Goal: Transaction & Acquisition: Book appointment/travel/reservation

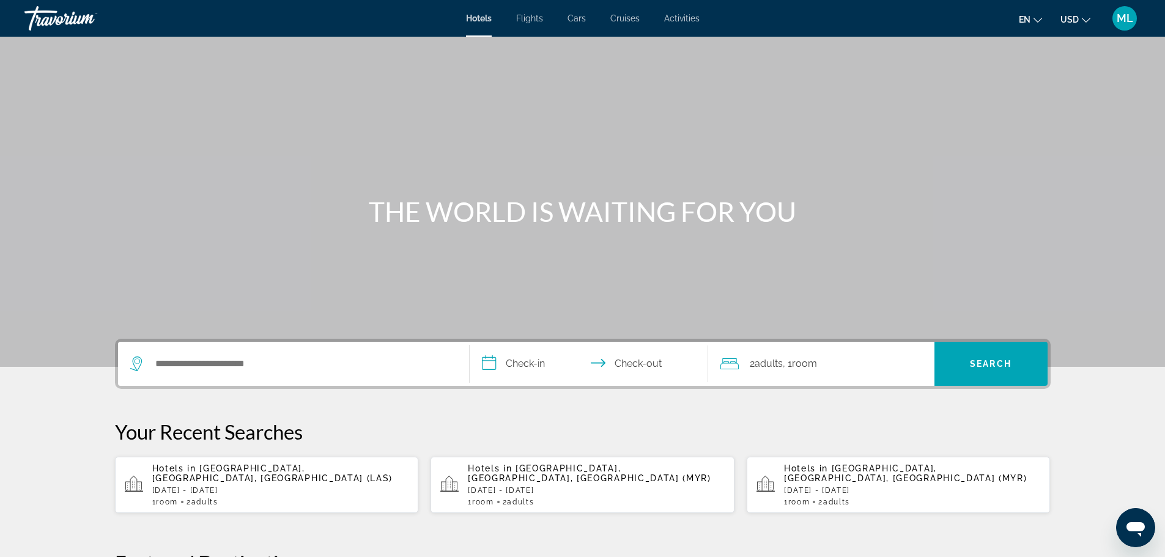
click at [341, 486] on p "[DATE] - [DATE]" at bounding box center [280, 490] width 257 height 9
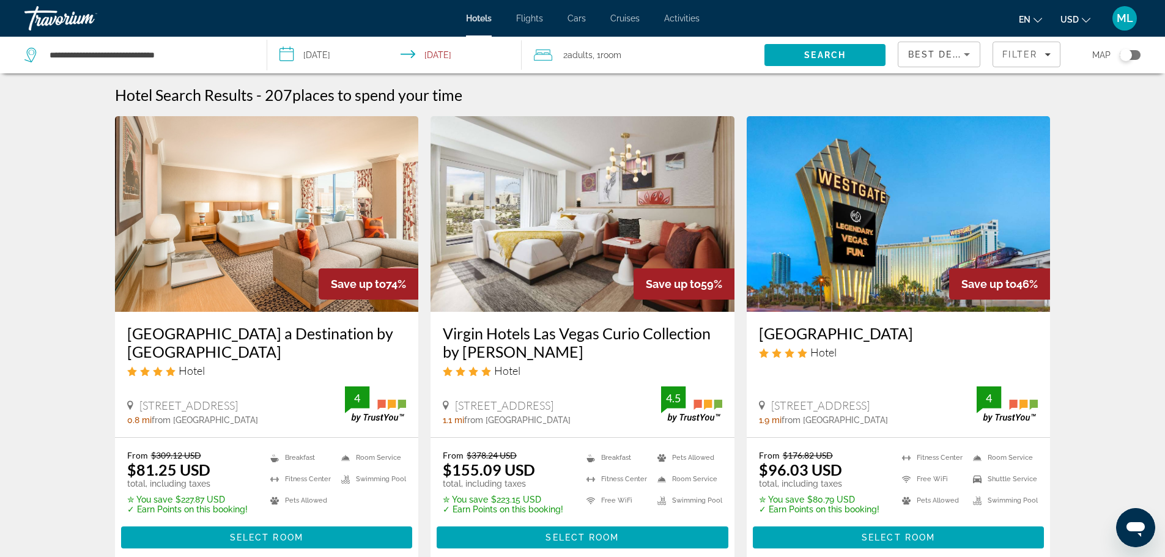
click at [289, 53] on input "**********" at bounding box center [397, 57] width 260 height 40
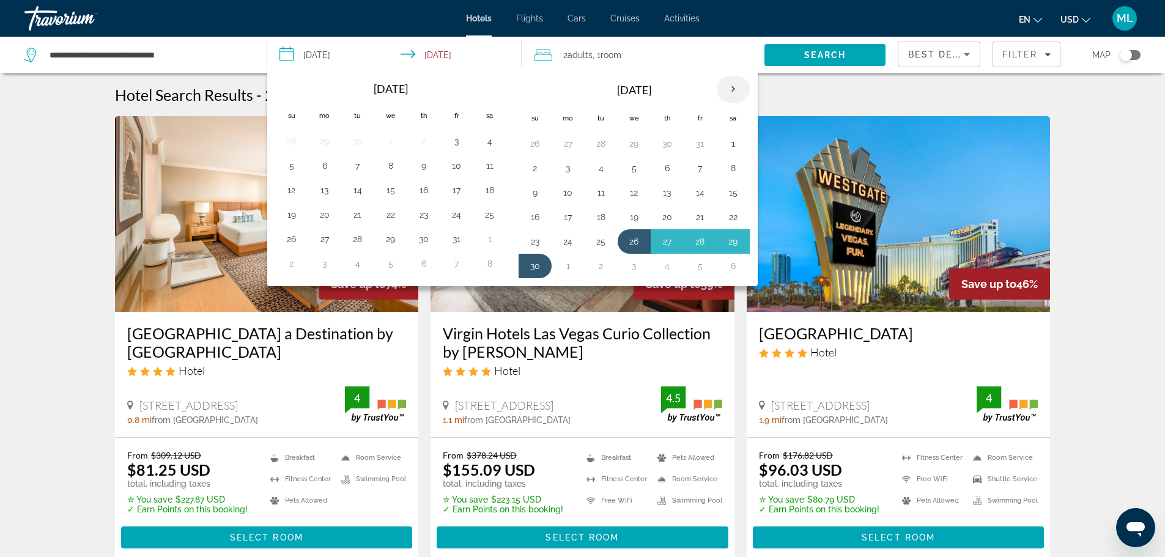
click at [732, 89] on th "Next month" at bounding box center [733, 89] width 33 height 27
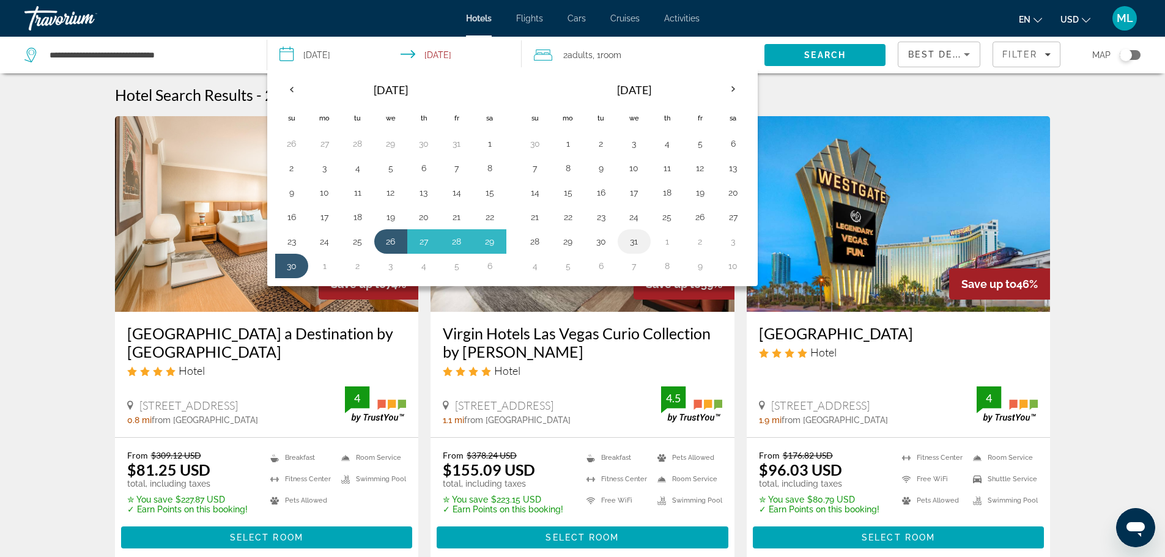
click at [631, 243] on button "31" at bounding box center [634, 241] width 20 height 17
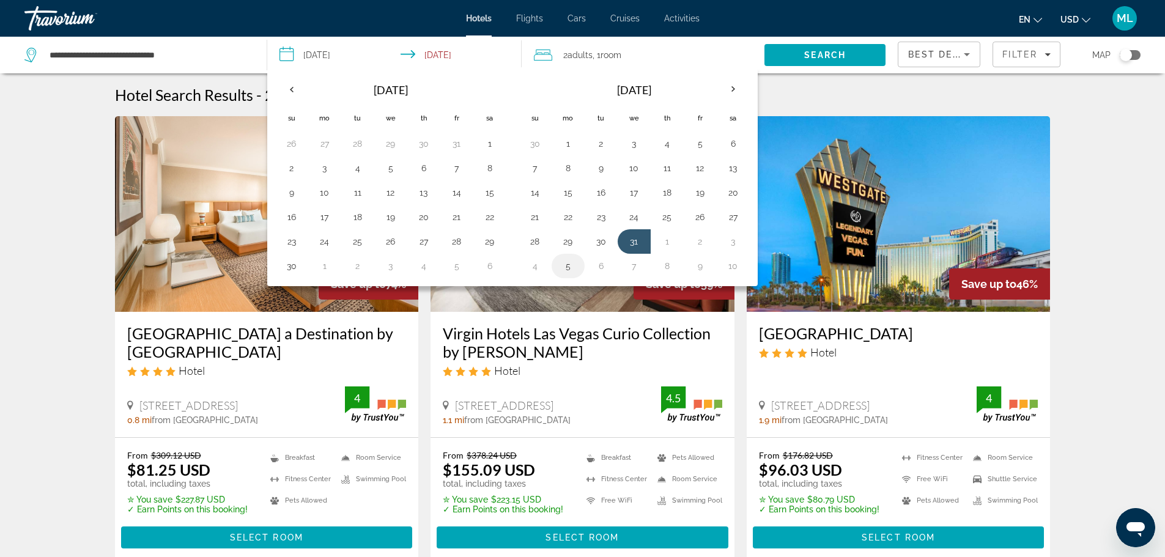
click at [569, 270] on button "5" at bounding box center [568, 265] width 20 height 17
type input "**********"
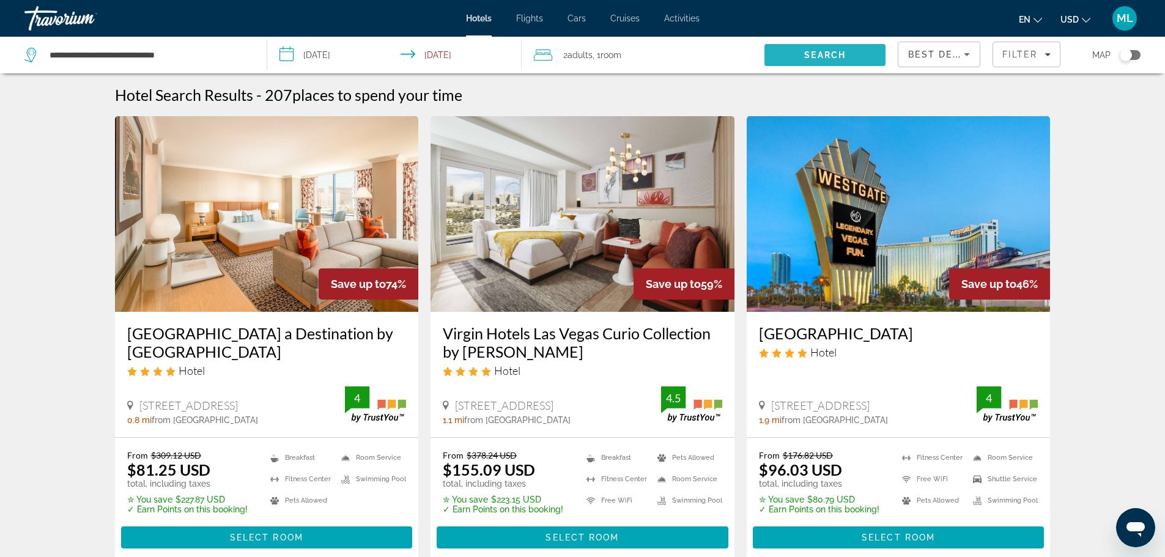
click at [831, 52] on span "Search" at bounding box center [825, 55] width 42 height 10
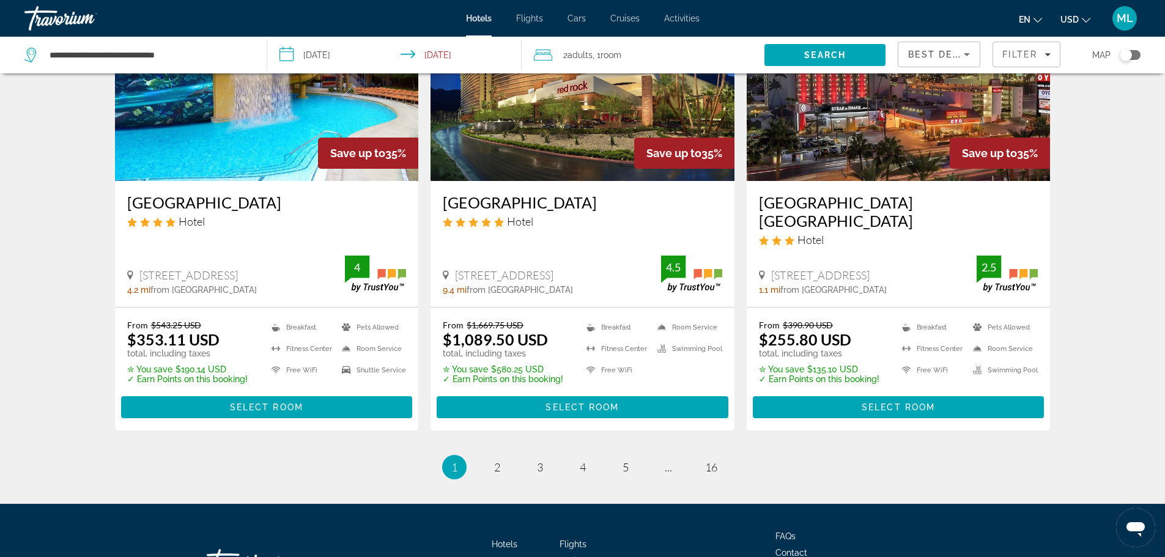
scroll to position [1617, 0]
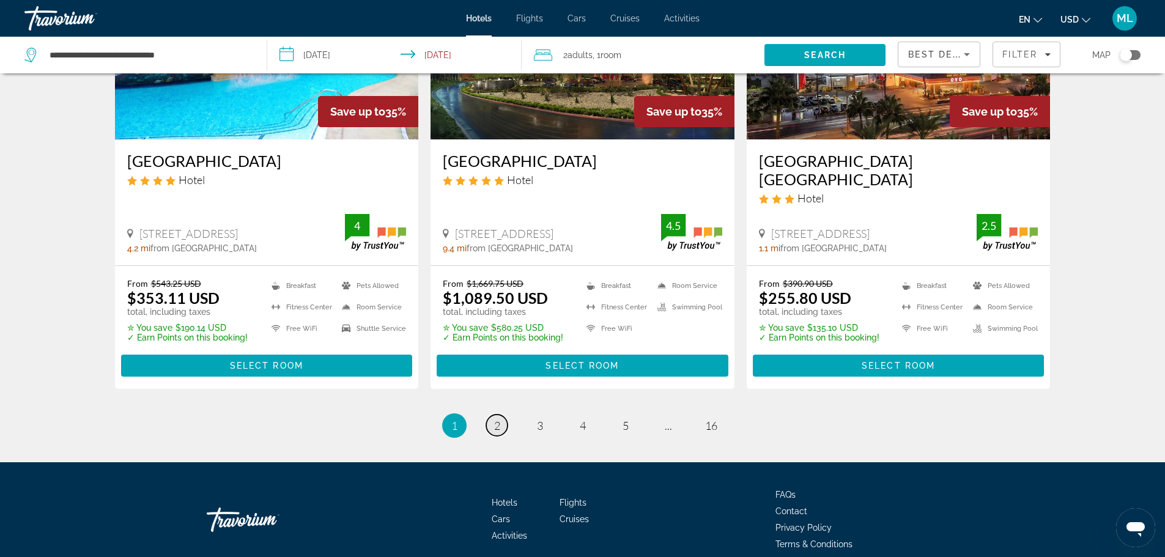
click at [501, 415] on link "page 2" at bounding box center [496, 425] width 21 height 21
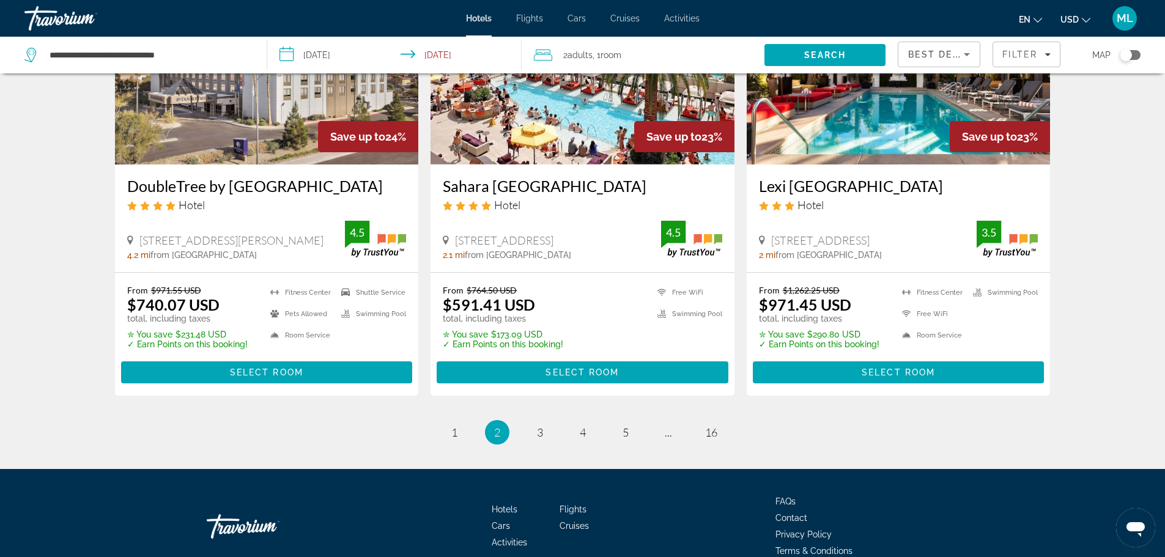
scroll to position [1586, 0]
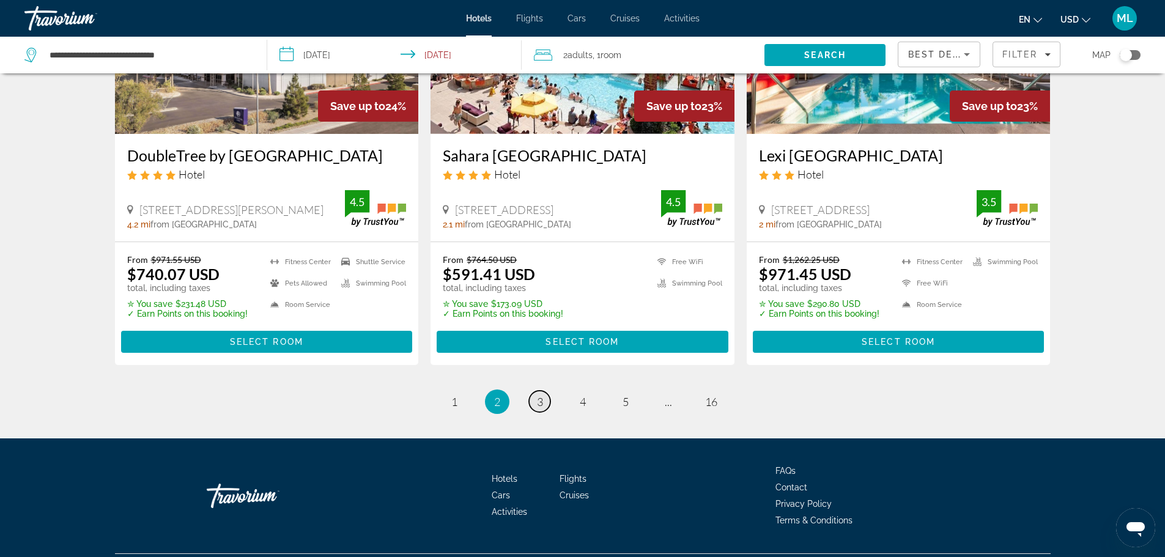
click at [542, 395] on span "3" at bounding box center [540, 401] width 6 height 13
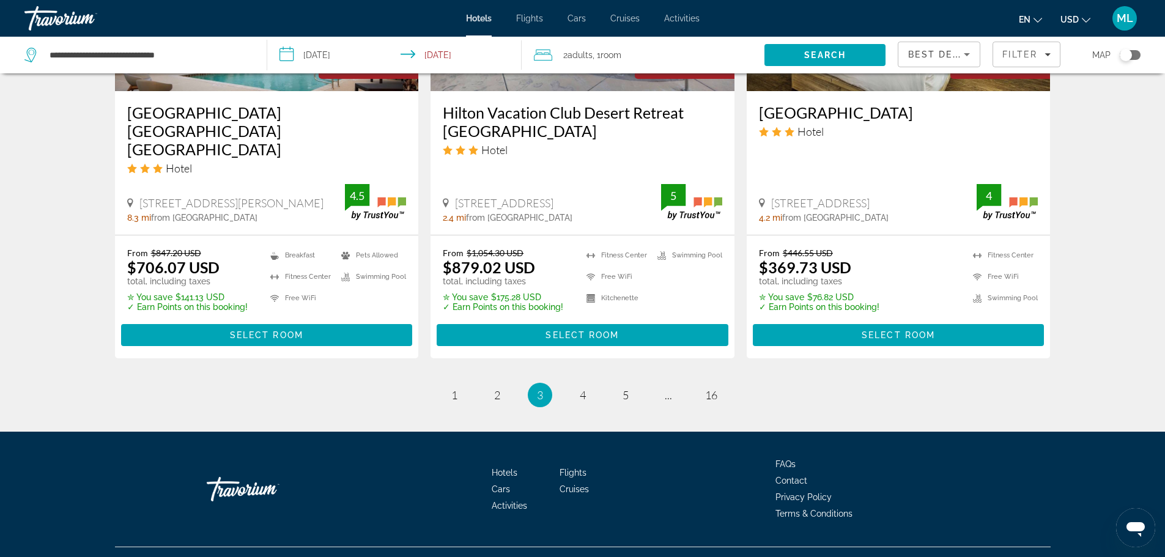
scroll to position [1599, 0]
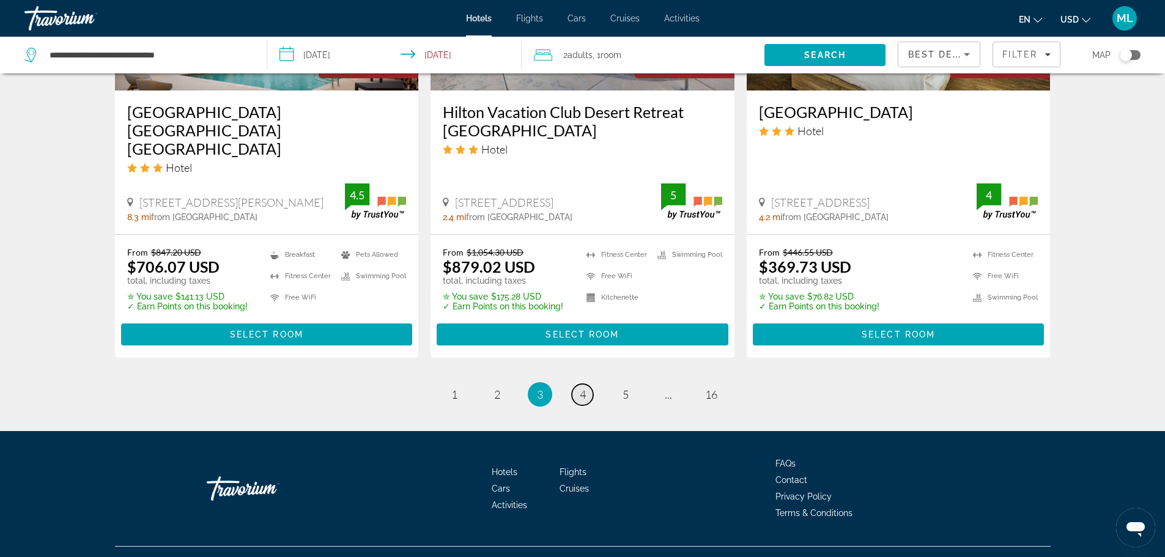
click at [584, 388] on span "4" at bounding box center [583, 394] width 6 height 13
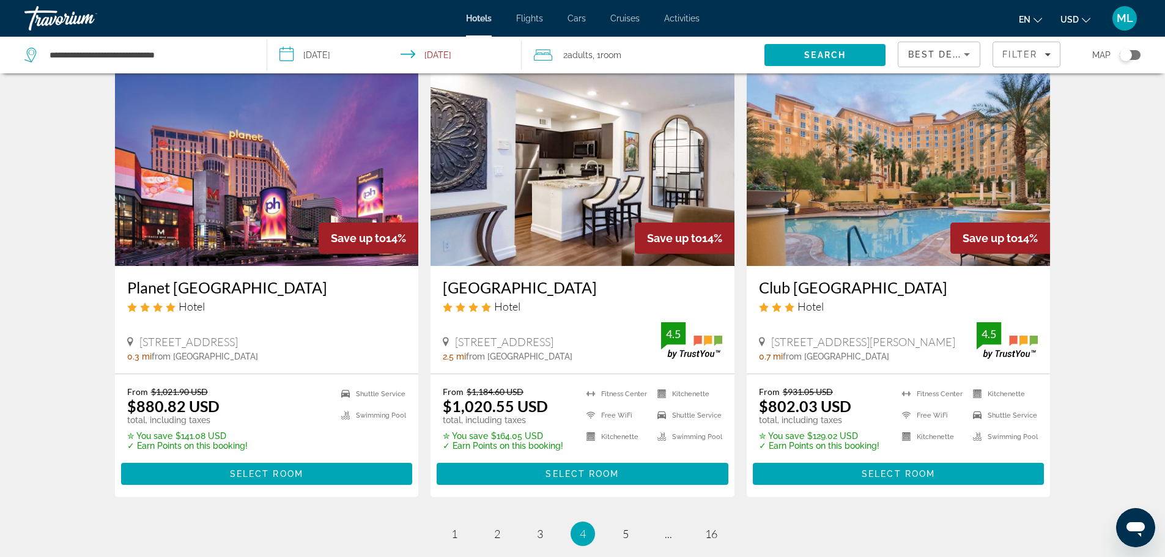
scroll to position [1517, 0]
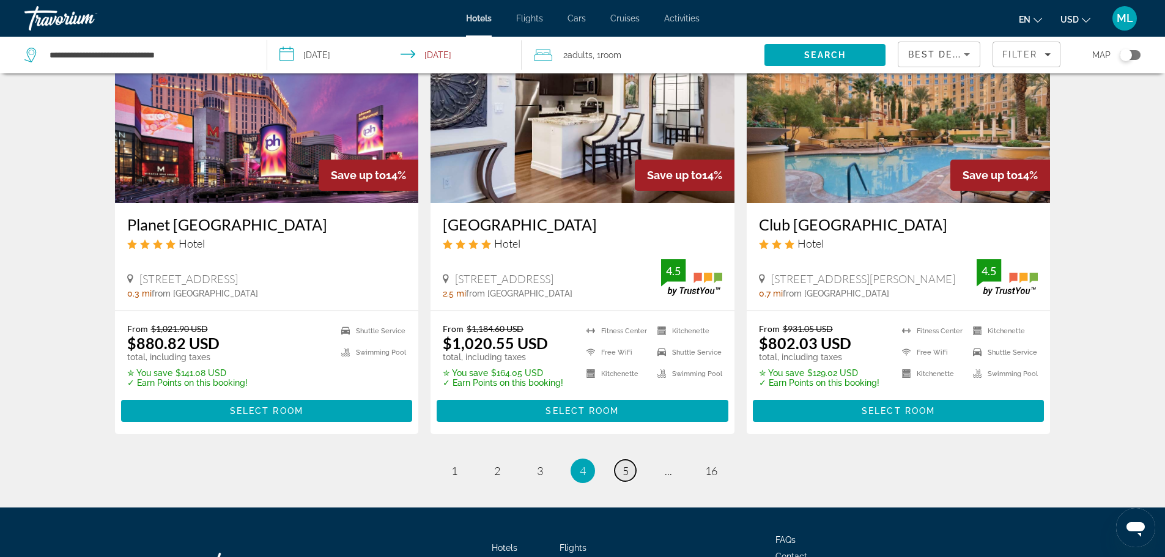
click at [625, 464] on span "5" at bounding box center [626, 470] width 6 height 13
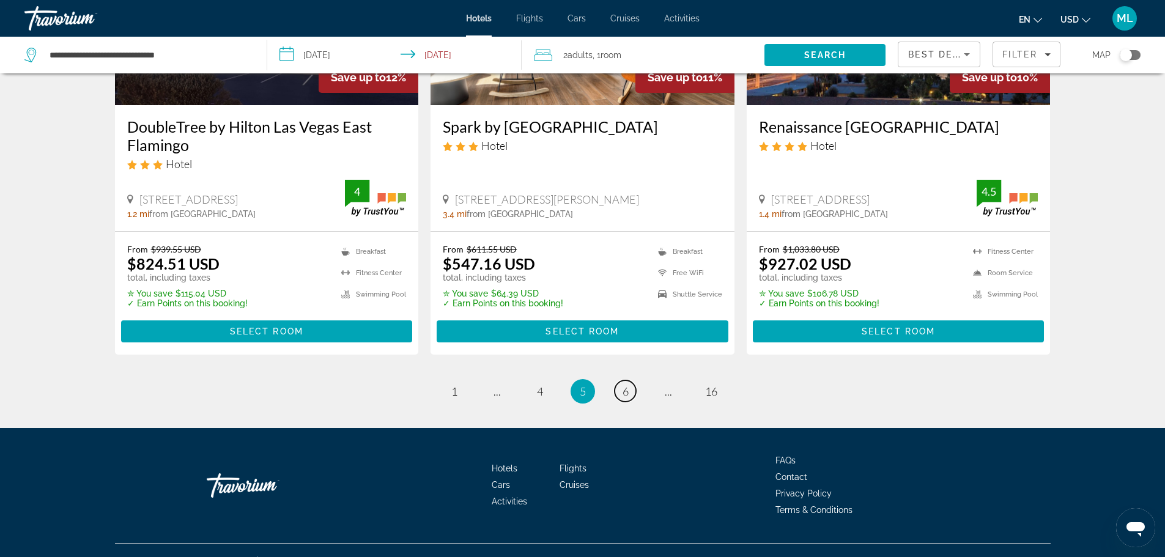
scroll to position [1635, 0]
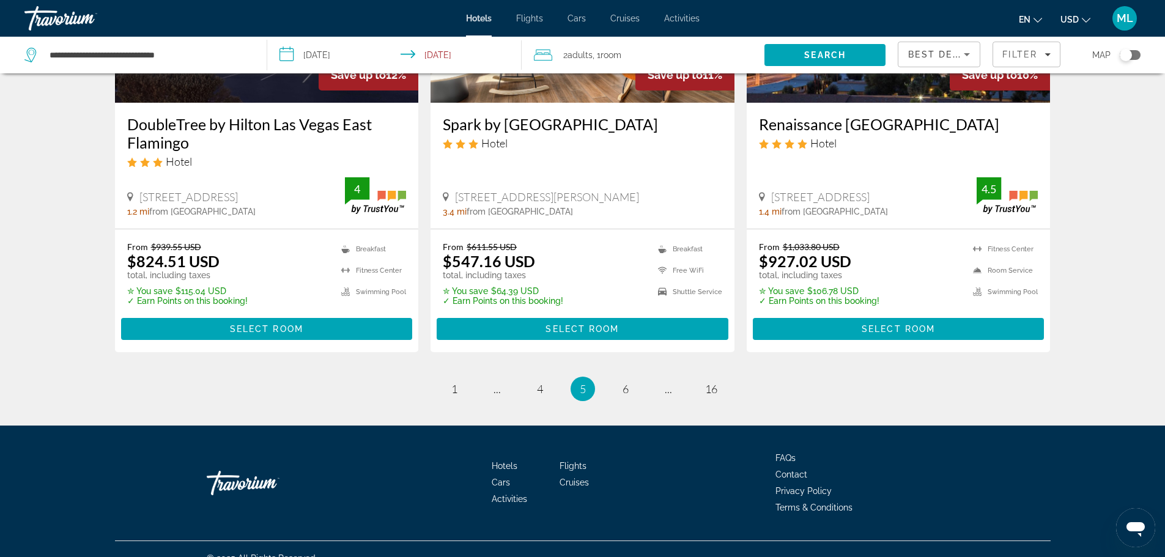
click at [287, 51] on input "**********" at bounding box center [397, 57] width 260 height 40
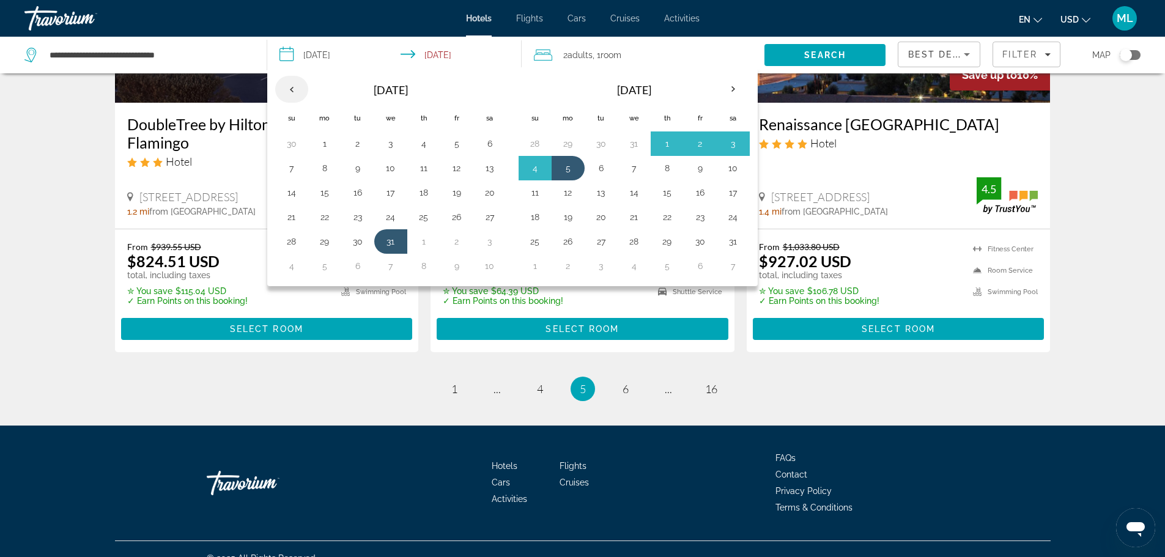
click at [286, 85] on th "Previous month" at bounding box center [291, 89] width 33 height 27
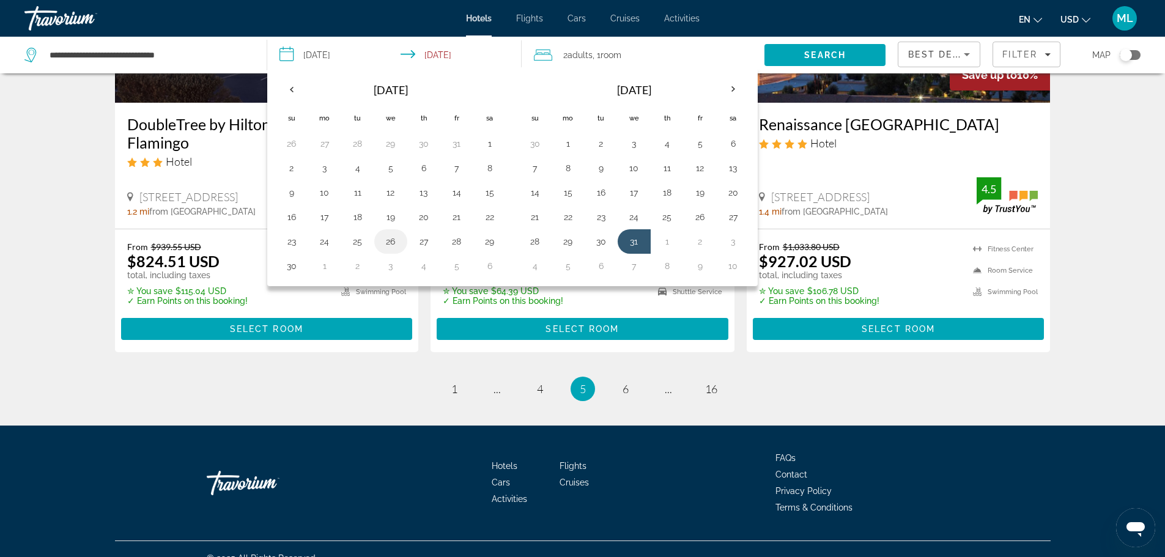
click at [393, 243] on button "26" at bounding box center [391, 241] width 20 height 17
click at [294, 263] on button "30" at bounding box center [292, 265] width 20 height 17
type input "**********"
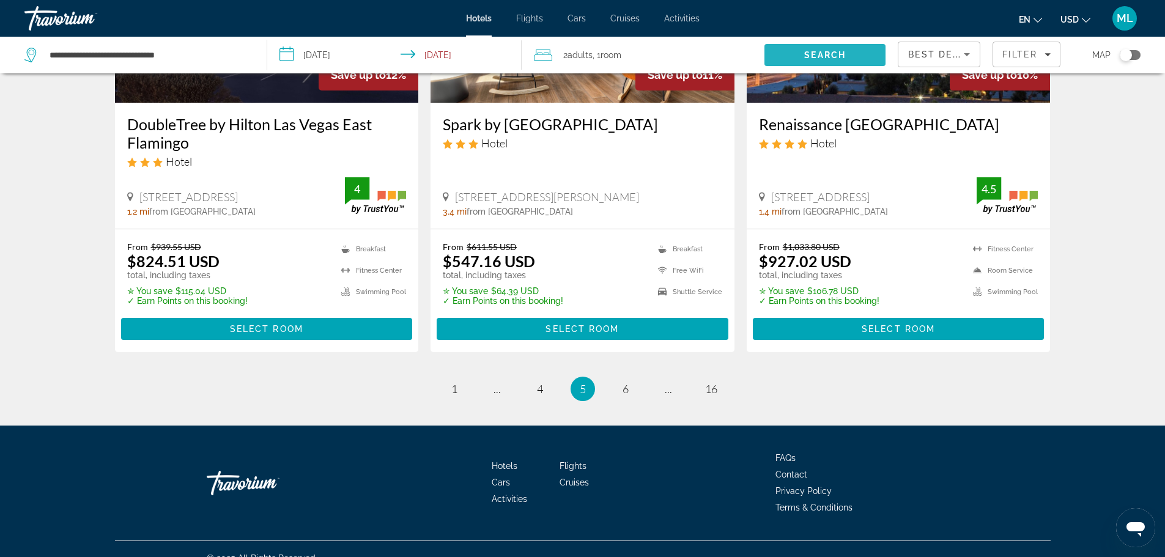
click at [832, 48] on span "Search" at bounding box center [824, 54] width 121 height 29
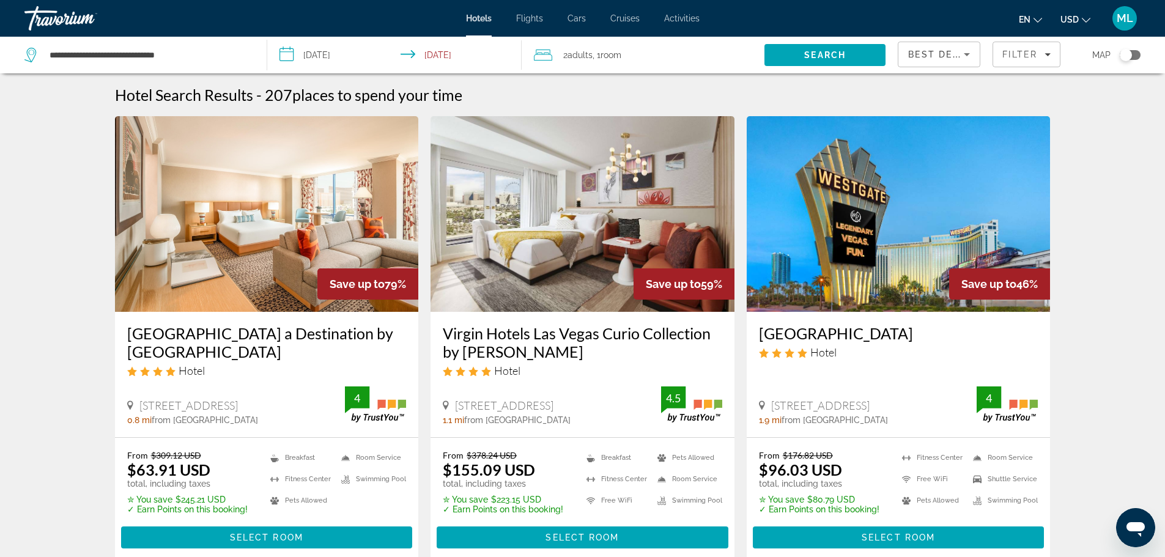
click at [962, 187] on img "Main content" at bounding box center [899, 214] width 304 height 196
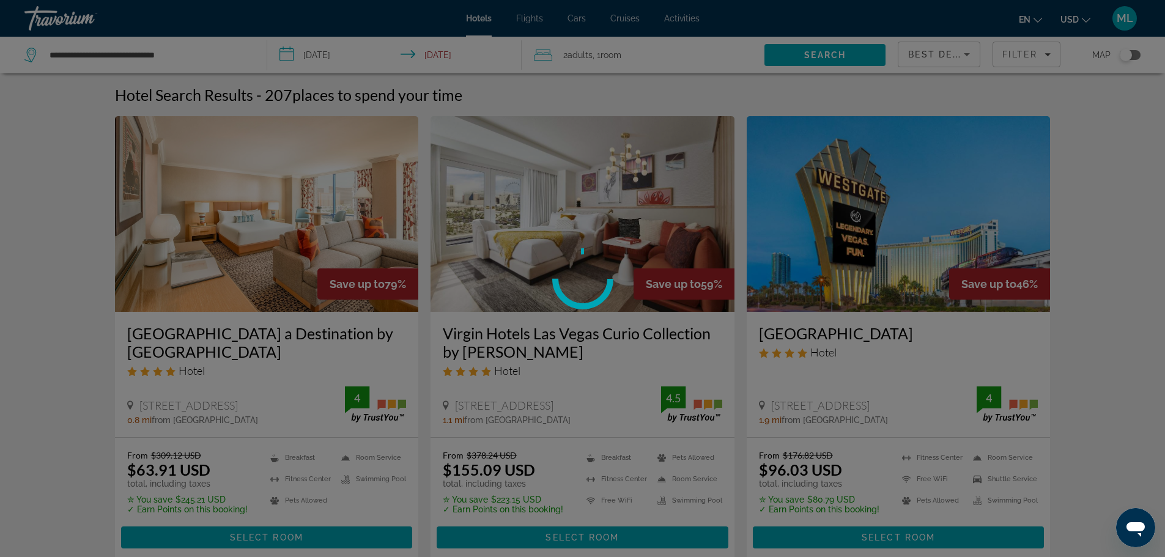
click at [962, 187] on div "**********" at bounding box center [582, 278] width 1165 height 557
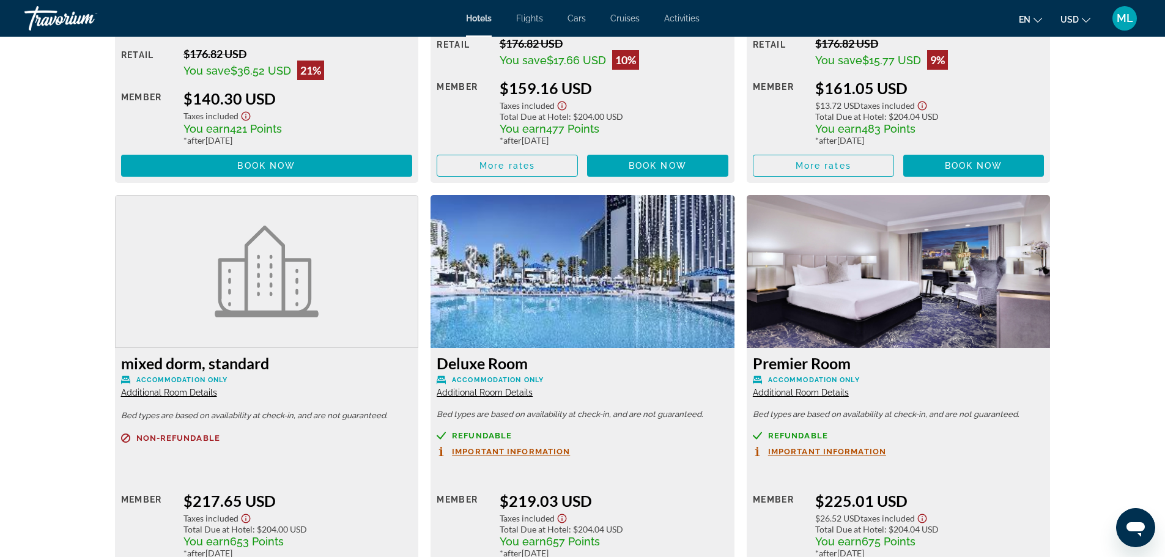
scroll to position [2793, 0]
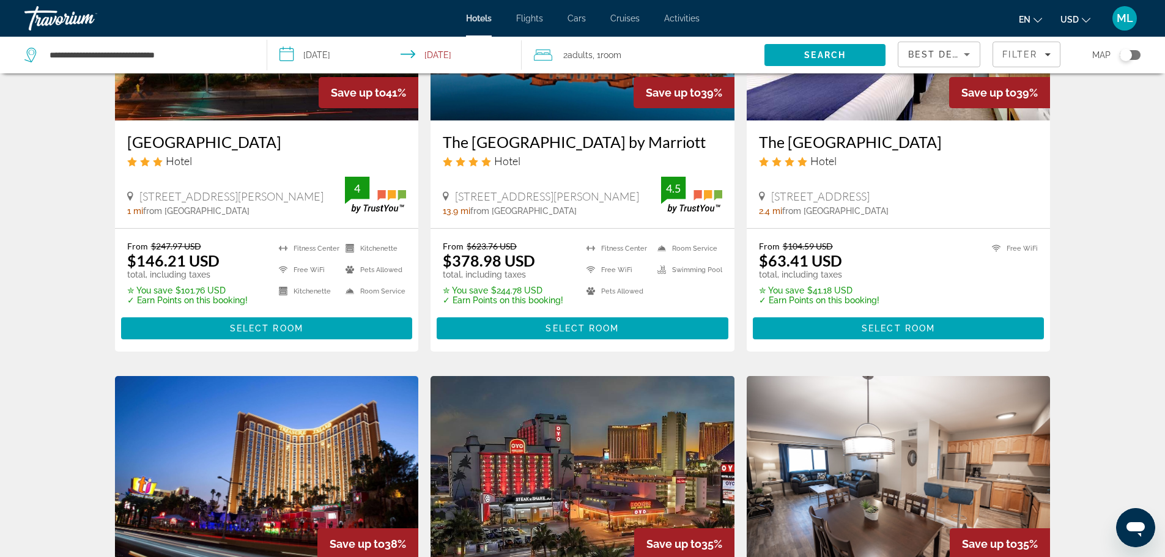
scroll to position [685, 0]
